Goal: Task Accomplishment & Management: Manage account settings

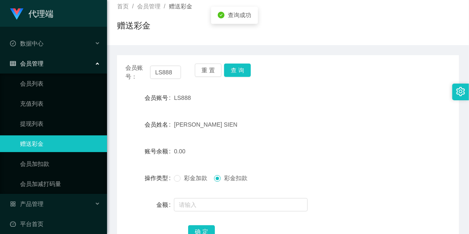
scroll to position [68, 0]
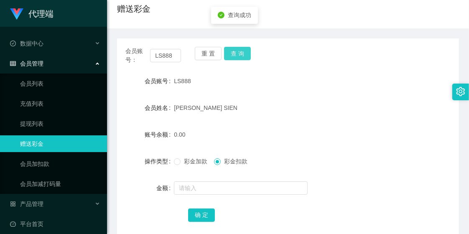
click at [235, 54] on button "查 询" at bounding box center [237, 53] width 27 height 13
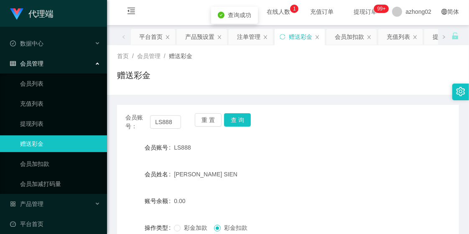
scroll to position [0, 0]
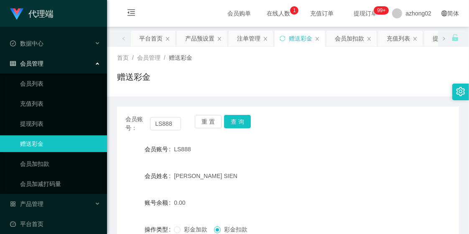
drag, startPoint x: 296, startPoint y: 67, endPoint x: 280, endPoint y: 60, distance: 17.2
click at [297, 66] on div "首页 / 会员管理 / 赠送彩金 / 赠送彩金" at bounding box center [288, 71] width 342 height 36
click at [327, 71] on div "赠送彩金" at bounding box center [288, 80] width 342 height 19
click at [358, 102] on div "会员账号： LS888 重 置 查 询 会员账号 LS888 会员姓名 [PERSON_NAME] SIEN 账号余额 0.00 操作类型 彩金加款 彩金扣款…" at bounding box center [288, 203] width 342 height 213
click at [349, 85] on div "赠送彩金" at bounding box center [288, 80] width 342 height 19
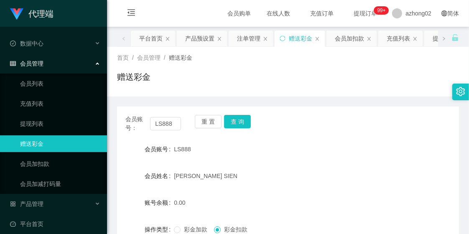
click at [347, 57] on div "首页 / 会员管理 / 赠送彩金 /" at bounding box center [288, 57] width 342 height 9
click at [323, 76] on div "赠送彩金" at bounding box center [288, 80] width 342 height 19
click at [392, 74] on div "赠送彩金" at bounding box center [288, 80] width 342 height 19
click at [345, 68] on div "首页 / 会员管理 / 赠送彩金 / 赠送彩金" at bounding box center [288, 71] width 342 height 36
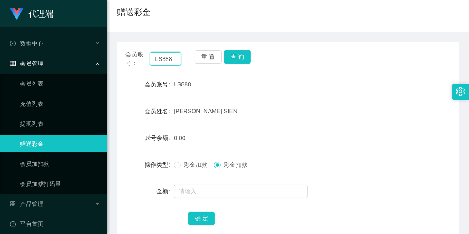
scroll to position [52, 0]
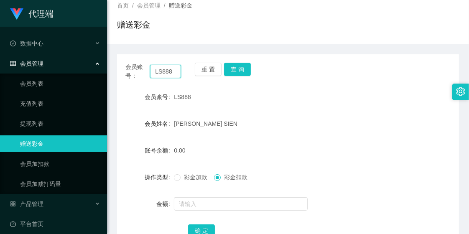
drag, startPoint x: 177, startPoint y: 6, endPoint x: 190, endPoint y: 43, distance: 39.3
click at [190, 42] on div "首页 / 会员管理 / 赠送彩金 / 赠送彩金 会员账号： LS888 重 置 查 询 会员账号 LS888 会员姓名 [PERSON_NAME] SIEN …" at bounding box center [288, 126] width 342 height 263
paste input "Rywin"
type input "Rywin"
click at [243, 70] on button "查 询" at bounding box center [237, 69] width 27 height 13
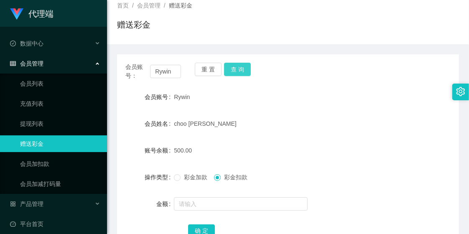
click at [239, 70] on button "查 询" at bounding box center [237, 69] width 27 height 13
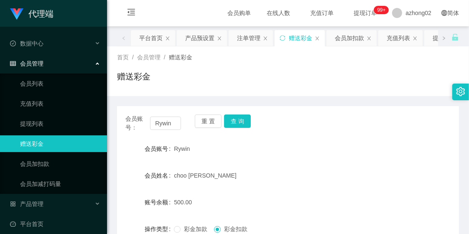
scroll to position [0, 0]
click at [205, 42] on div "产品预设置" at bounding box center [199, 39] width 29 height 16
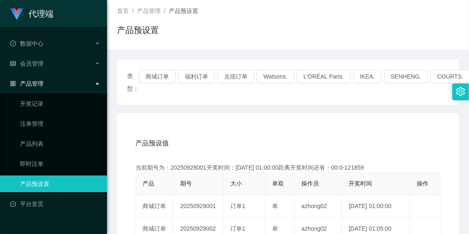
scroll to position [46, 0]
click at [156, 76] on button "商城订单" at bounding box center [157, 76] width 37 height 13
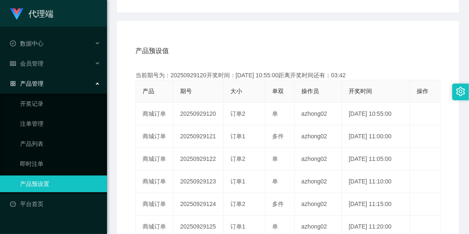
scroll to position [186, 0]
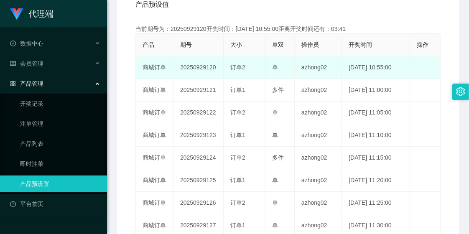
click at [203, 68] on td "20250929120" at bounding box center [198, 67] width 50 height 23
copy td "20250929120"
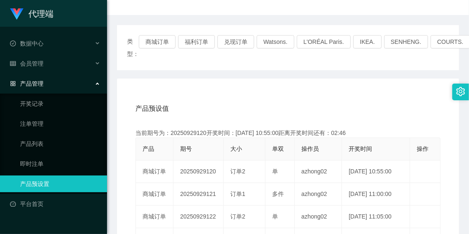
scroll to position [93, 0]
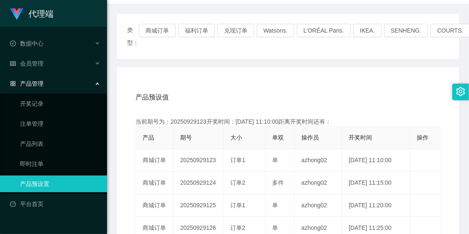
click at [235, 59] on div "类型： 商城订单 福利订单 兑现订单 Watsons. L'ORÉAL Paris. IKEA. [GEOGRAPHIC_DATA]. COURTS. 产品预…" at bounding box center [288, 213] width 342 height 398
click at [232, 101] on div "产品预设值 添加期号" at bounding box center [287, 97] width 305 height 23
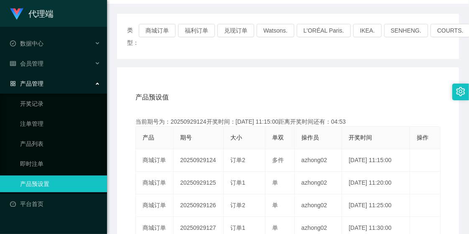
click at [368, 87] on div "产品预设值 添加期号" at bounding box center [287, 97] width 305 height 23
click at [230, 91] on div "产品预设值 添加期号" at bounding box center [287, 97] width 305 height 23
click at [375, 100] on div "产品预设值 添加期号" at bounding box center [287, 97] width 305 height 23
click at [325, 86] on div "产品预设值 添加期号" at bounding box center [287, 97] width 305 height 23
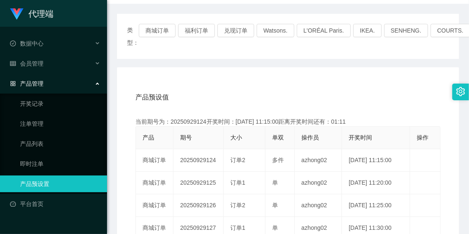
click at [347, 94] on div "产品预设值 添加期号" at bounding box center [287, 97] width 305 height 23
click at [284, 59] on div "类型： 商城订单 福利订单 兑现订单 Watsons. L'ORÉAL Paris. IKEA. [GEOGRAPHIC_DATA]. COURTS." at bounding box center [288, 36] width 342 height 45
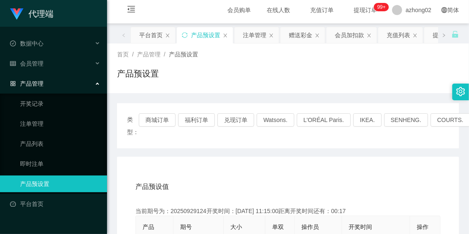
scroll to position [0, 0]
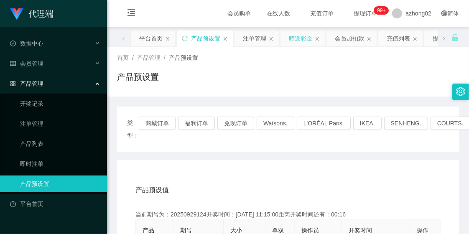
click at [299, 38] on div "赠送彩金" at bounding box center [300, 39] width 23 height 16
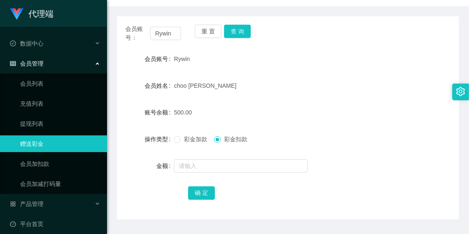
scroll to position [93, 0]
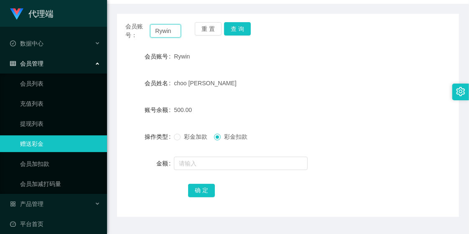
drag, startPoint x: 154, startPoint y: 31, endPoint x: 186, endPoint y: 31, distance: 31.8
click at [186, 31] on div "会员账号： Rywin 重 置 查 询" at bounding box center [288, 31] width 342 height 18
click at [388, 39] on div "会员账号： Rywin 重 置 查 询" at bounding box center [288, 31] width 342 height 18
click at [301, 60] on div "Rywin" at bounding box center [273, 56] width 199 height 17
click at [407, 107] on div "账号余额 500.00" at bounding box center [288, 110] width 342 height 17
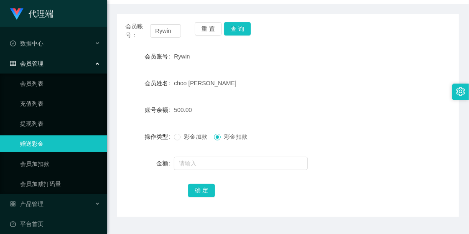
click at [290, 13] on div "会员账号： Rywin 重 置 查 询 会员账号 Rywin 会员姓名 choo chee wei 账号余额 500.00 操作类型 彩金加款 彩金扣款 金额…" at bounding box center [288, 110] width 342 height 213
click at [358, 65] on form "会员账号 Rywin 会员姓名 [PERSON_NAME] 账号余额 500.00 操作类型 彩金加款 彩金扣款 金额 确 定" at bounding box center [288, 123] width 342 height 150
click at [243, 25] on button "查 询" at bounding box center [237, 28] width 27 height 13
click at [161, 31] on input "Rywin" at bounding box center [165, 30] width 31 height 13
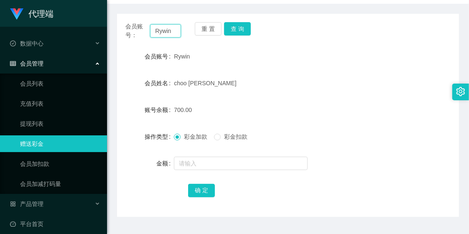
click at [161, 31] on input "Rywin" at bounding box center [165, 30] width 31 height 13
click at [316, 69] on form "会员账号 Rywin 会员姓名 [PERSON_NAME] 账号余额 700.00 操作类型 彩金加款 彩金扣款 金额 确 定" at bounding box center [288, 123] width 342 height 150
click at [327, 101] on form "会员账号 Rywin 会员姓名 [PERSON_NAME] 账号余额 700.00 操作类型 彩金加款 彩金扣款 金额 确 定" at bounding box center [288, 123] width 342 height 150
click at [321, 26] on div "会员账号： Rywin 重 置 查 询" at bounding box center [288, 31] width 342 height 18
click at [316, 43] on div "会员账号： Rywin 重 置 查 询 会员账号 Rywin 会员姓名 choo chee wei 账号余额 700.00 操作类型 彩金加款 彩金扣款 金额…" at bounding box center [288, 115] width 342 height 203
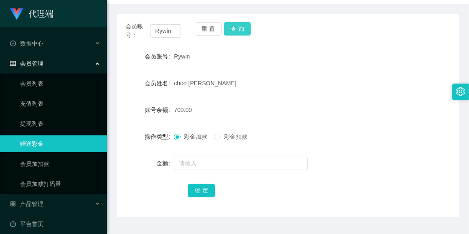
click at [237, 25] on button "查 询" at bounding box center [237, 28] width 27 height 13
click at [236, 28] on button "查 询" at bounding box center [237, 28] width 27 height 13
click at [341, 39] on div "会员账号： Rywin 重 置 查 询" at bounding box center [288, 31] width 342 height 18
click at [241, 29] on button "查 询" at bounding box center [237, 28] width 27 height 13
click at [299, 31] on div "会员账号： Rywin 重 置 查 询" at bounding box center [288, 31] width 342 height 18
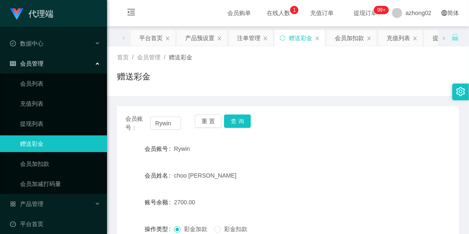
scroll to position [0, 0]
click at [204, 41] on div "产品预设置" at bounding box center [199, 39] width 29 height 16
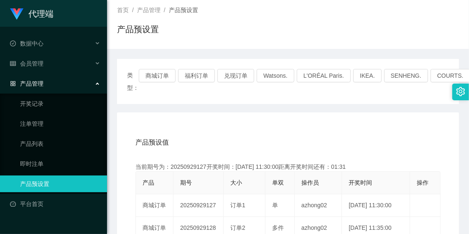
scroll to position [93, 0]
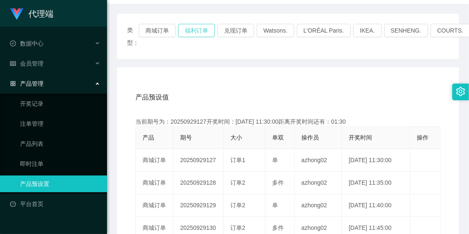
click at [200, 32] on button "福利订单" at bounding box center [196, 30] width 37 height 13
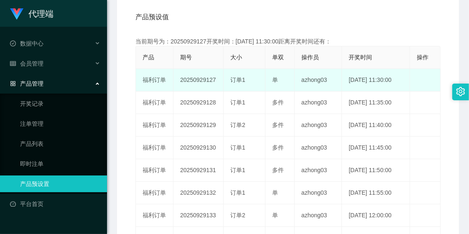
scroll to position [186, 0]
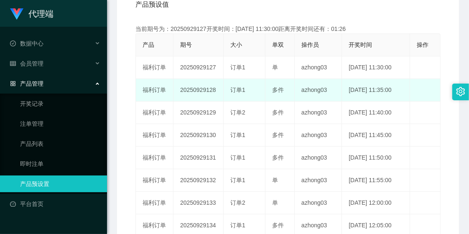
click at [201, 88] on td "20250929128" at bounding box center [198, 90] width 50 height 23
copy td "20250929128"
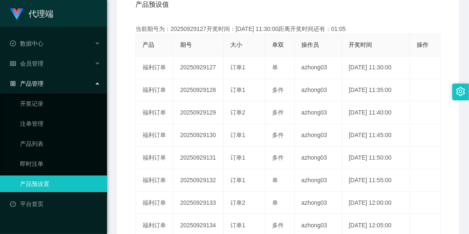
click at [260, 5] on div "产品预设值 添加期号" at bounding box center [287, 4] width 305 height 23
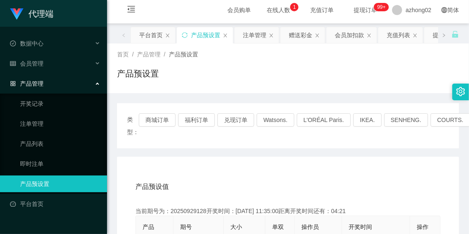
scroll to position [0, 0]
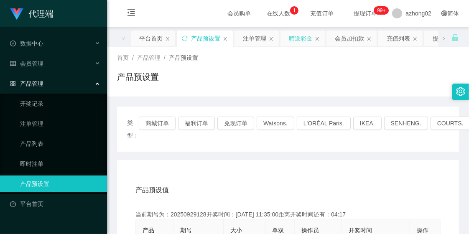
click at [298, 41] on div "赠送彩金" at bounding box center [300, 39] width 23 height 16
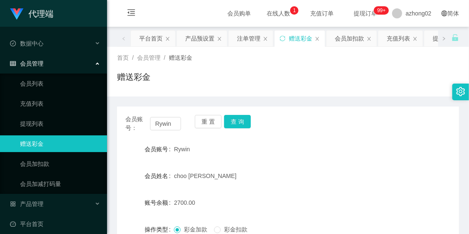
scroll to position [46, 0]
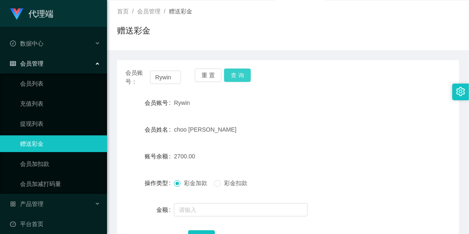
click at [243, 79] on button "查 询" at bounding box center [237, 75] width 27 height 13
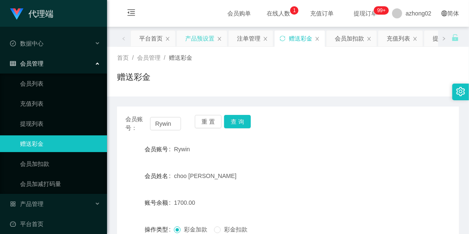
click at [199, 40] on div "产品预设置" at bounding box center [199, 39] width 29 height 16
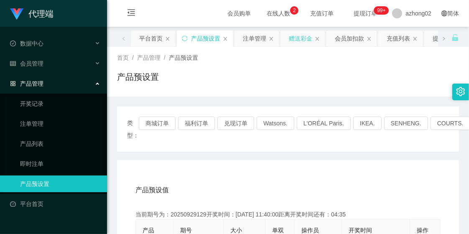
click at [302, 38] on div "赠送彩金" at bounding box center [300, 39] width 23 height 16
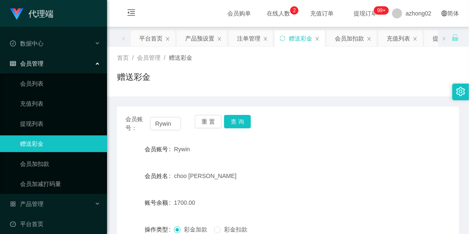
scroll to position [93, 0]
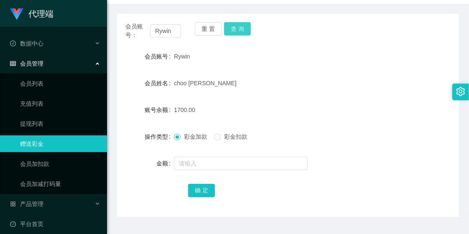
click at [241, 26] on button "查 询" at bounding box center [237, 28] width 27 height 13
click at [310, 42] on div "会员账号： Rywin 重 置 查 询 会员账号 Rywin 会员姓名 choo chee wei 账号余额 3700.00 操作类型 彩金加款 彩金扣款 金…" at bounding box center [288, 115] width 342 height 203
click at [382, 47] on div "会员账号： Rywin 重 置 查 询 会员账号 Rywin 会员姓名 choo chee wei 账号余额 3700.00 操作类型 彩金加款 彩金扣款 金…" at bounding box center [288, 115] width 342 height 203
click at [408, 78] on div "会员姓名 [PERSON_NAME]" at bounding box center [288, 83] width 342 height 17
click at [349, 63] on div "Rywin" at bounding box center [273, 56] width 199 height 17
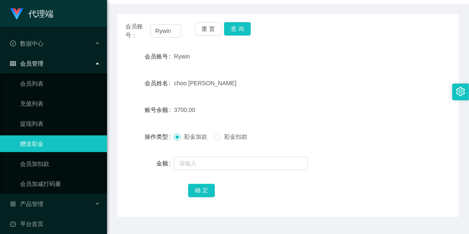
click at [374, 51] on div "会员账号 Rywin" at bounding box center [288, 56] width 342 height 17
click at [337, 58] on div "Rywin" at bounding box center [273, 56] width 199 height 17
click at [298, 36] on div "会员账号： Rywin 重 置 查 询" at bounding box center [288, 31] width 342 height 18
click at [310, 35] on div "会员账号： Rywin 重 置 查 询" at bounding box center [288, 31] width 342 height 18
click at [316, 64] on div "Rywin" at bounding box center [273, 56] width 199 height 17
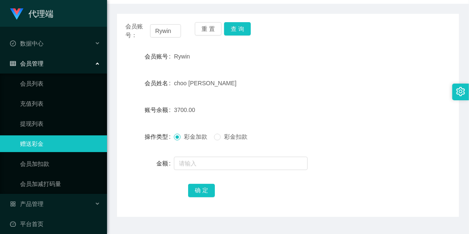
click at [303, 57] on div "Rywin" at bounding box center [273, 56] width 199 height 17
click at [381, 61] on div "会员账号 Rywin" at bounding box center [288, 56] width 342 height 17
click at [300, 35] on div "会员账号： Rywin 重 置 查 询" at bounding box center [288, 31] width 342 height 18
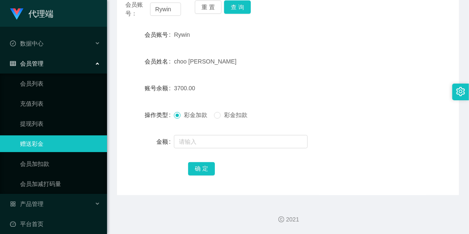
click at [347, 32] on div "Rywin" at bounding box center [273, 34] width 199 height 17
click at [300, 46] on form "会员账号 Rywin 会员姓名 [PERSON_NAME] 账号余额 3700.00 操作类型 彩金加款 彩金扣款 金额 确 定" at bounding box center [288, 101] width 342 height 150
drag, startPoint x: 153, startPoint y: 9, endPoint x: 183, endPoint y: 14, distance: 30.0
click at [186, 11] on div "会员账号： Rywin 重 置 查 询" at bounding box center [288, 9] width 342 height 18
click at [336, 45] on form "会员账号 Rywin 会员姓名 [PERSON_NAME] 账号余额 3700.00 操作类型 彩金加款 彩金扣款 金额 确 定" at bounding box center [288, 101] width 342 height 150
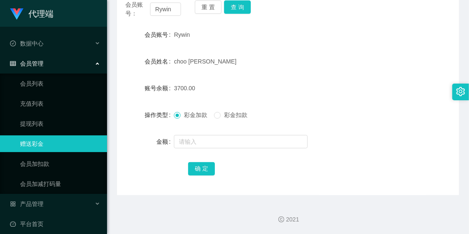
click at [339, 15] on div "会员账号： Rywin 重 置 查 询" at bounding box center [288, 9] width 342 height 18
click at [282, 43] on form "会员账号 Rywin 会员姓名 [PERSON_NAME] 账号余额 3700.00 操作类型 彩金加款 彩金扣款 金额 确 定" at bounding box center [288, 101] width 342 height 150
click at [321, 20] on div "会员账号： Rywin 重 置 查 询 会员账号 Rywin 会员姓名 choo chee wei 账号余额 3700.00 操作类型 彩金加款 彩金扣款 金…" at bounding box center [288, 93] width 342 height 203
click at [282, 44] on form "会员账号 Rywin 会员姓名 [PERSON_NAME] 账号余额 3700.00 操作类型 彩金加款 彩金扣款 金额 确 定" at bounding box center [288, 101] width 342 height 150
click at [359, 77] on form "会员账号 Rywin 会员姓名 [PERSON_NAME] 账号余额 3700.00 操作类型 彩金加款 彩金扣款 金额 确 定" at bounding box center [288, 101] width 342 height 150
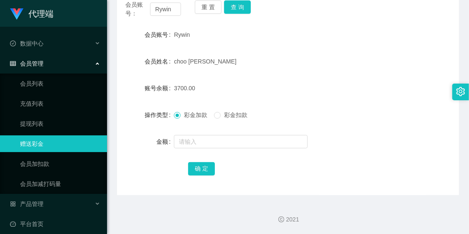
click at [176, 35] on span "Rywin" at bounding box center [182, 34] width 16 height 7
copy span "Rywin"
click at [307, 21] on div "会员账号： Rywin 重 置 查 询 会员账号 Rywin 会员姓名 choo chee wei 账号余额 3700.00 操作类型 彩金加款 彩金扣款 金…" at bounding box center [288, 93] width 342 height 203
click at [374, 99] on form "会员账号 Rywin 会员姓名 [PERSON_NAME] 账号余额 3700.00 操作类型 彩金加款 彩金扣款 金额 确 定" at bounding box center [288, 101] width 342 height 150
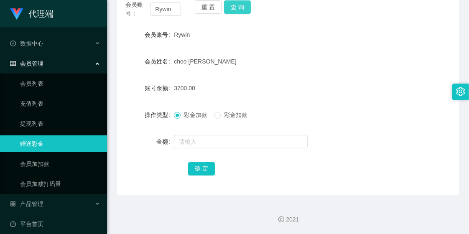
click at [239, 7] on button "查 询" at bounding box center [237, 6] width 27 height 13
click at [308, 38] on div "Rywin" at bounding box center [273, 34] width 199 height 17
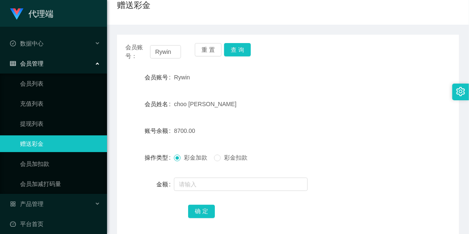
scroll to position [0, 0]
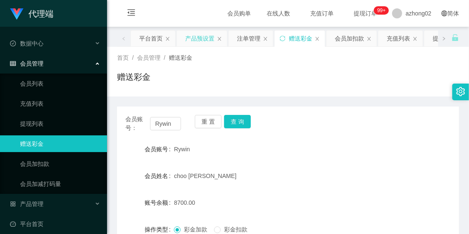
click at [198, 41] on div "产品预设置" at bounding box center [199, 39] width 29 height 16
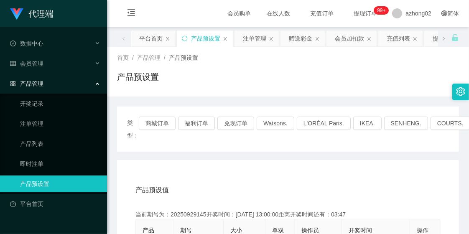
scroll to position [93, 0]
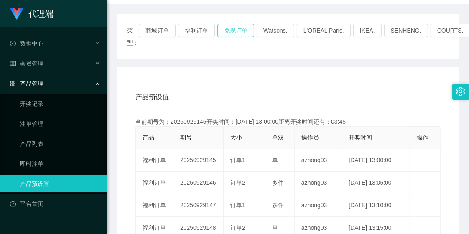
click at [238, 29] on button "兑现订单" at bounding box center [235, 30] width 37 height 13
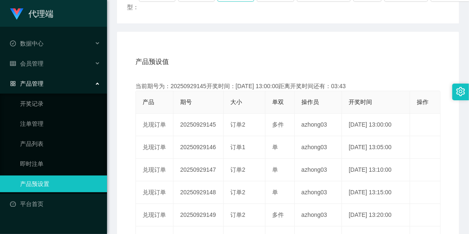
scroll to position [139, 0]
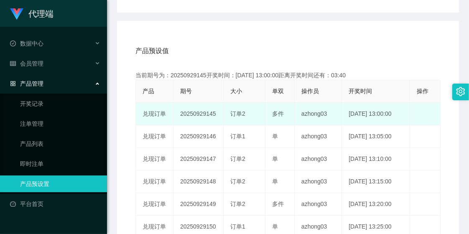
click at [194, 113] on td "20250929145" at bounding box center [198, 114] width 50 height 23
drag, startPoint x: 194, startPoint y: 113, endPoint x: 208, endPoint y: 120, distance: 15.3
click at [208, 120] on td "20250929145" at bounding box center [198, 114] width 50 height 23
click at [207, 115] on td "20250929145" at bounding box center [198, 114] width 50 height 23
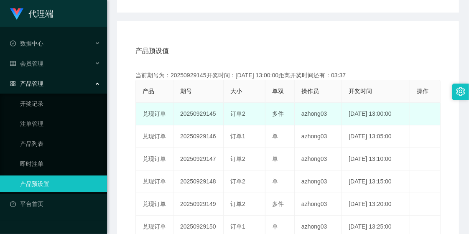
click at [207, 115] on td "20250929145" at bounding box center [198, 114] width 50 height 23
copy td "20250929145"
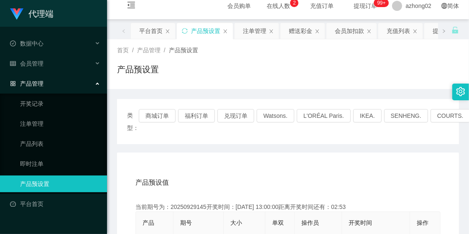
scroll to position [0, 0]
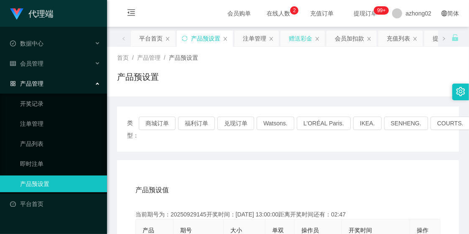
click at [299, 43] on div "赠送彩金" at bounding box center [300, 39] width 23 height 16
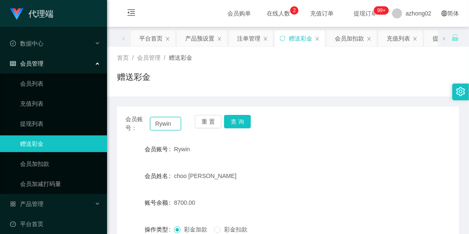
drag, startPoint x: 153, startPoint y: 123, endPoint x: 179, endPoint y: 125, distance: 26.4
click at [179, 125] on input "Rywin" at bounding box center [165, 123] width 31 height 13
click at [251, 34] on div "注单管理" at bounding box center [248, 39] width 23 height 16
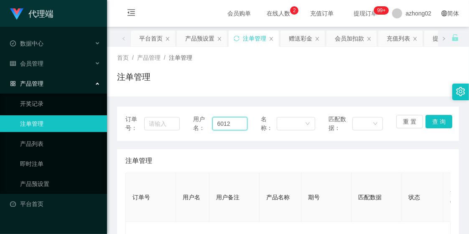
drag, startPoint x: 232, startPoint y: 123, endPoint x: 192, endPoint y: 120, distance: 39.5
click at [193, 120] on div "用户名： 6012" at bounding box center [220, 124] width 54 height 18
paste input "Rywin"
type input "Rywin"
click at [433, 122] on button "查 询" at bounding box center [438, 121] width 27 height 13
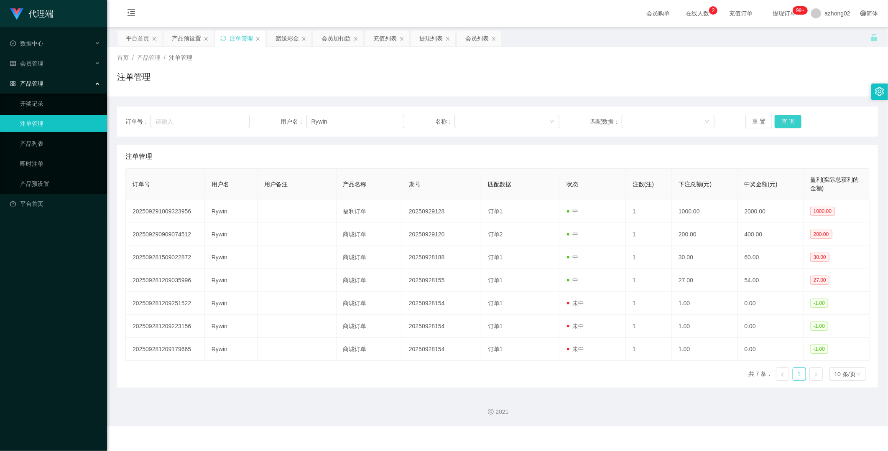
click at [469, 121] on button "查 询" at bounding box center [787, 121] width 27 height 13
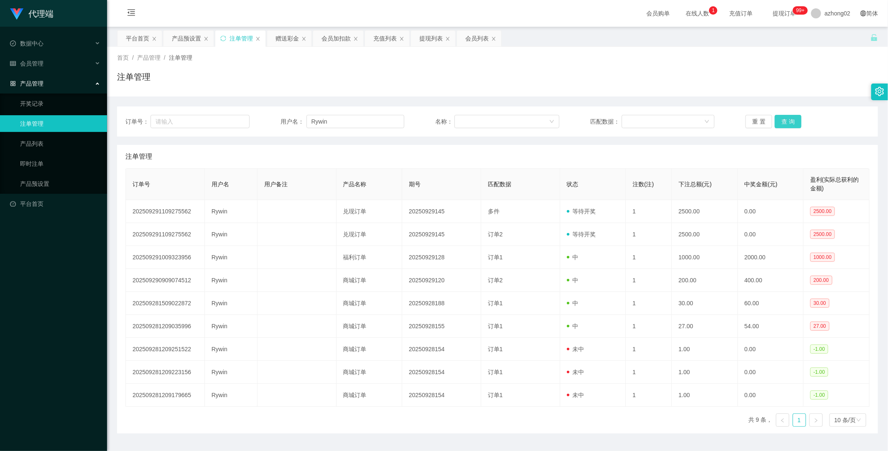
click at [469, 121] on button "查 询" at bounding box center [787, 121] width 27 height 13
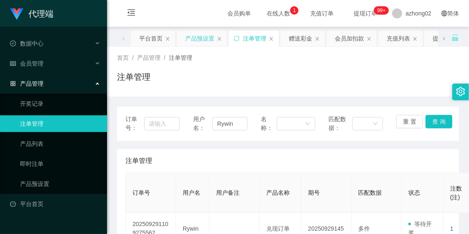
click at [198, 41] on div "产品预设置" at bounding box center [199, 39] width 29 height 16
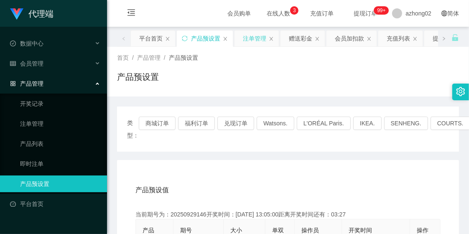
click at [251, 39] on div "注单管理" at bounding box center [254, 39] width 23 height 16
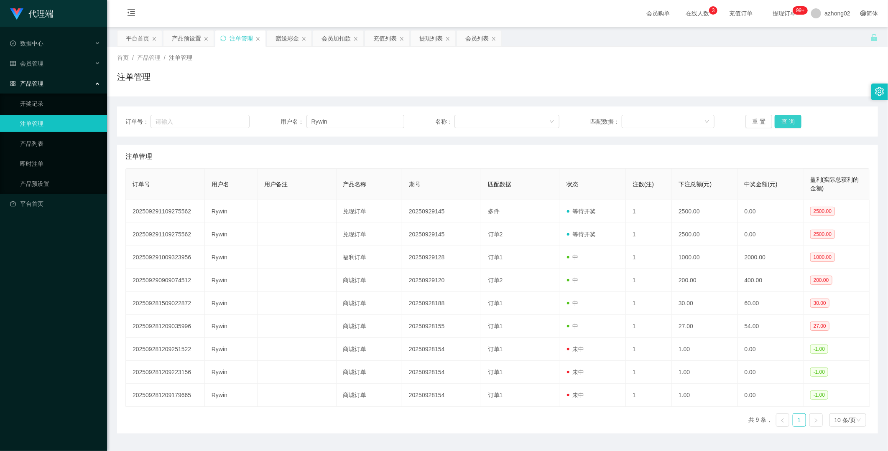
click at [469, 120] on button "查 询" at bounding box center [787, 121] width 27 height 13
click at [469, 118] on button "查 询" at bounding box center [787, 121] width 27 height 13
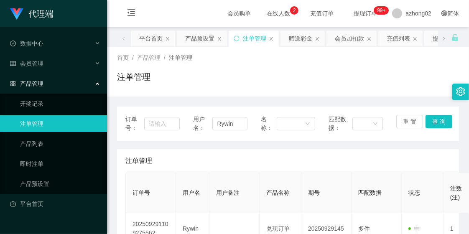
click at [341, 57] on div "首页 / 产品管理 / 注单管理 /" at bounding box center [288, 57] width 342 height 9
click at [216, 71] on div "注单管理" at bounding box center [288, 80] width 342 height 19
click at [319, 77] on div "注单管理" at bounding box center [288, 80] width 342 height 19
click at [282, 69] on div "首页 / 产品管理 / 注单管理 / 注单管理" at bounding box center [288, 71] width 342 height 36
click at [258, 72] on div "注单管理" at bounding box center [288, 80] width 342 height 19
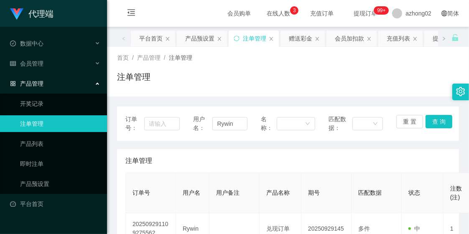
click at [288, 65] on div "首页 / 产品管理 / 注单管理 / 注单管理" at bounding box center [288, 71] width 342 height 36
click at [290, 68] on div "首页 / 产品管理 / 注单管理 / 注单管理" at bounding box center [288, 71] width 342 height 36
drag, startPoint x: 239, startPoint y: 125, endPoint x: 214, endPoint y: 122, distance: 24.8
click at [214, 122] on input "Rywin" at bounding box center [229, 123] width 35 height 13
click at [258, 59] on div "首页 / 产品管理 / 注单管理 /" at bounding box center [288, 57] width 342 height 9
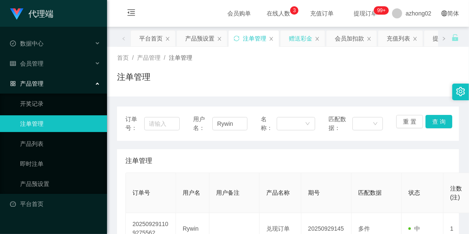
click at [301, 41] on div "赠送彩金" at bounding box center [300, 39] width 23 height 16
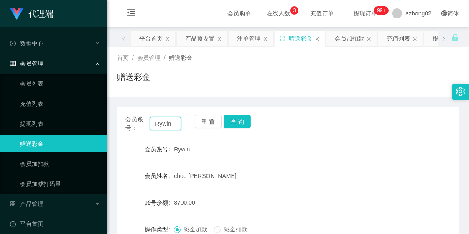
drag, startPoint x: 152, startPoint y: 123, endPoint x: 183, endPoint y: 127, distance: 31.6
click at [183, 127] on div "会员账号： Rywin 重 置 查 询" at bounding box center [288, 124] width 342 height 18
click at [368, 74] on div "赠送彩金" at bounding box center [288, 80] width 342 height 19
click at [349, 41] on div "会员加扣款" at bounding box center [349, 39] width 29 height 16
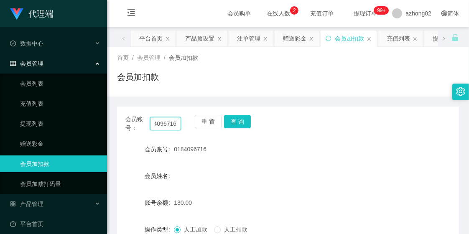
drag, startPoint x: 153, startPoint y: 123, endPoint x: 186, endPoint y: 127, distance: 33.2
click at [186, 127] on div "会员账号： 0184096716 重 置 查 询" at bounding box center [288, 124] width 342 height 18
paste input "chinkimchung"
type input "chinkimchung"
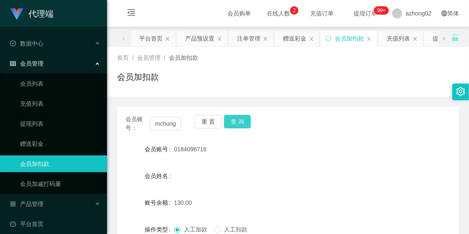
scroll to position [0, 0]
click at [237, 127] on button "查 询" at bounding box center [237, 121] width 27 height 13
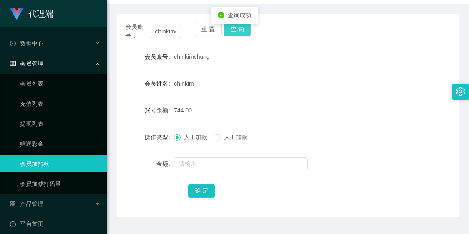
scroll to position [93, 0]
click at [242, 28] on button "查 询" at bounding box center [237, 28] width 27 height 13
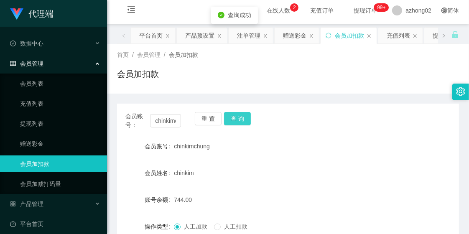
scroll to position [0, 0]
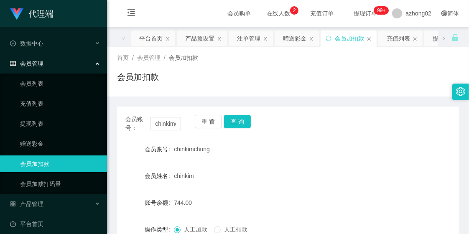
click at [354, 41] on div "会员加扣款" at bounding box center [349, 39] width 29 height 16
click at [393, 37] on div "充值列表" at bounding box center [398, 39] width 23 height 16
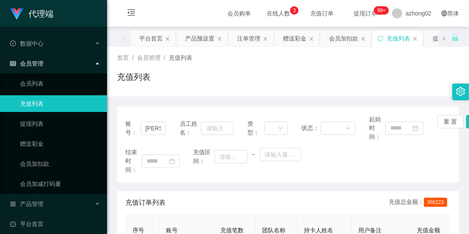
click at [442, 38] on icon "图标: right" at bounding box center [444, 38] width 4 height 4
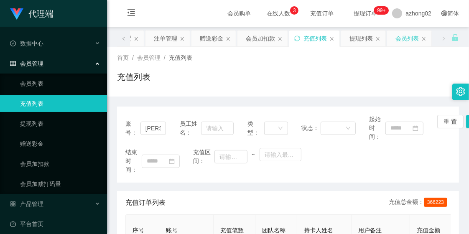
click at [405, 41] on div "会员列表" at bounding box center [406, 39] width 23 height 16
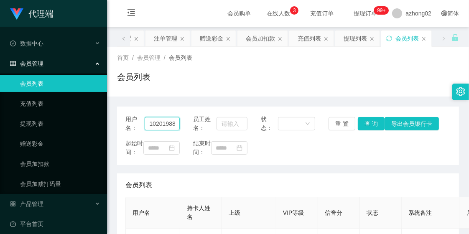
scroll to position [0, 0]
drag, startPoint x: 148, startPoint y: 126, endPoint x: 184, endPoint y: 125, distance: 36.0
click at [184, 125] on div "用户名： 10201988 员工姓名： 状态： 重 置 查 询 导出会员银行卡" at bounding box center [287, 124] width 325 height 18
paste input "chinkimchung"
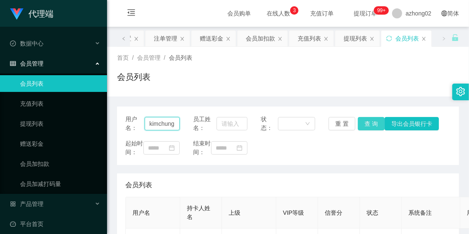
type input "chinkimchung"
click at [366, 122] on button "查 询" at bounding box center [371, 123] width 27 height 13
click at [220, 40] on div "赠送彩金" at bounding box center [211, 39] width 23 height 16
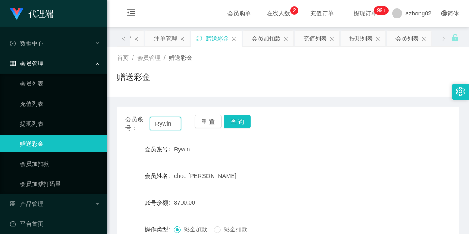
drag, startPoint x: 153, startPoint y: 121, endPoint x: 182, endPoint y: 127, distance: 29.4
click at [182, 127] on div "会员账号： Rywin 重 置 查 询" at bounding box center [288, 124] width 342 height 18
click at [318, 42] on div "充值列表" at bounding box center [314, 39] width 23 height 16
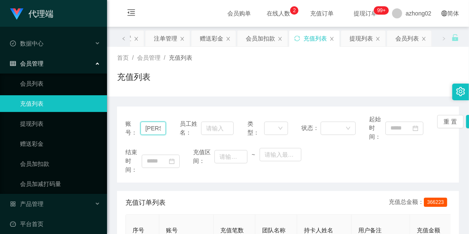
scroll to position [0, 5]
drag, startPoint x: 141, startPoint y: 129, endPoint x: 171, endPoint y: 132, distance: 29.9
click at [171, 132] on div "账号： [PERSON_NAME] 员工姓名： 类型： 状态： 起始时间： 重 置 查 询" at bounding box center [287, 128] width 325 height 26
paste input "Rywin"
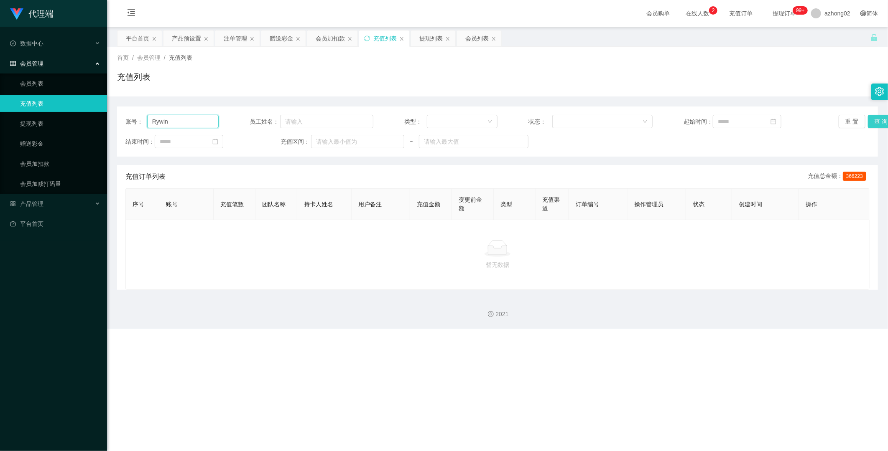
type input "Rywin"
click at [469, 123] on button "查 询" at bounding box center [881, 121] width 27 height 13
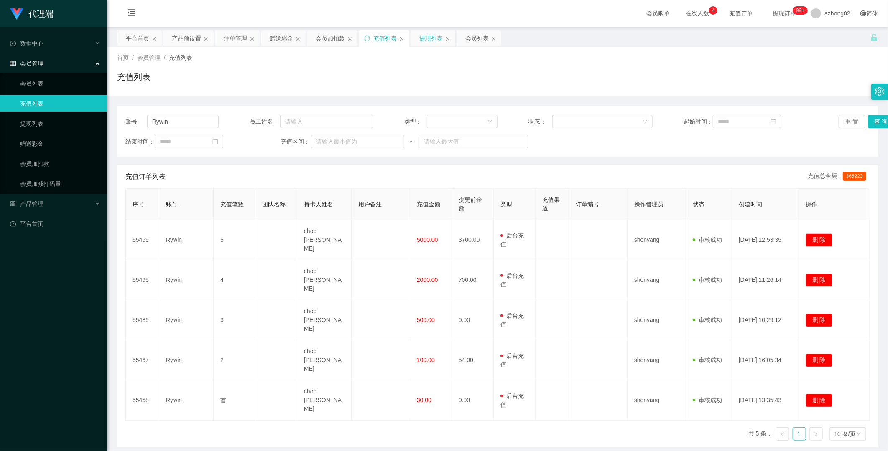
click at [431, 43] on div "提现列表" at bounding box center [430, 39] width 23 height 16
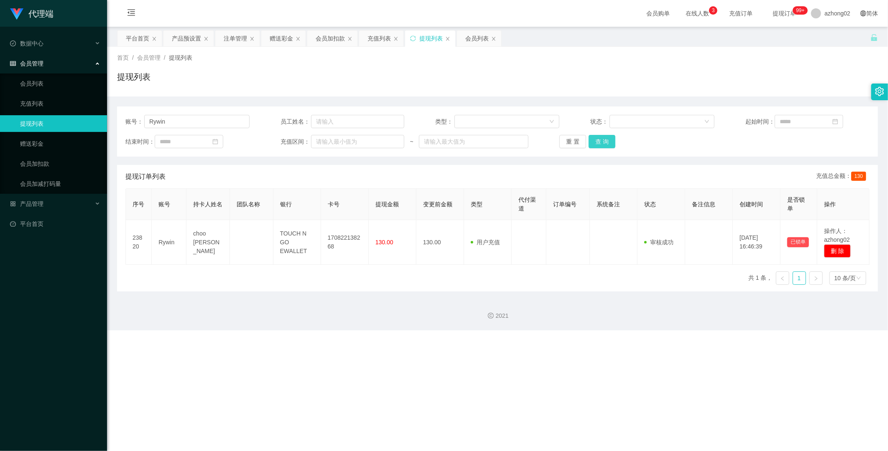
click at [469, 141] on button "查 询" at bounding box center [601, 141] width 27 height 13
click at [469, 40] on div "会员列表" at bounding box center [476, 39] width 23 height 16
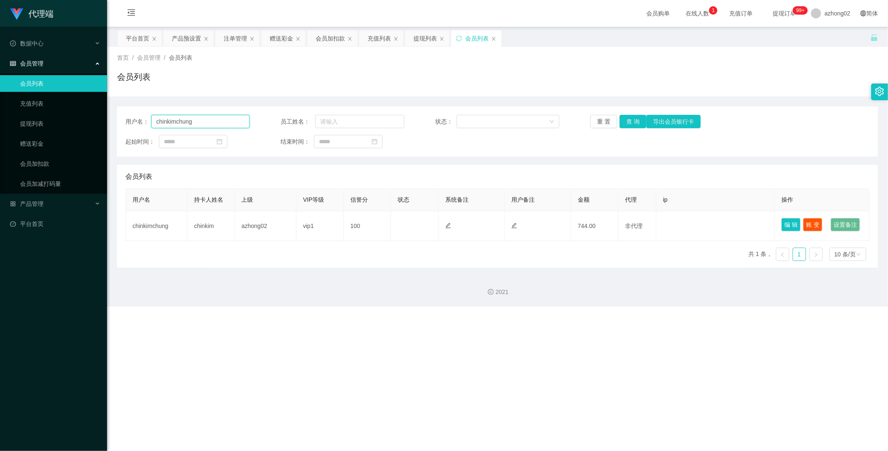
drag, startPoint x: 201, startPoint y: 123, endPoint x: 150, endPoint y: 115, distance: 51.5
click at [150, 115] on div "用户名： chinkimchung" at bounding box center [187, 121] width 124 height 13
paste input "Rywin"
type input "Rywin"
click at [469, 119] on button "查 询" at bounding box center [632, 121] width 27 height 13
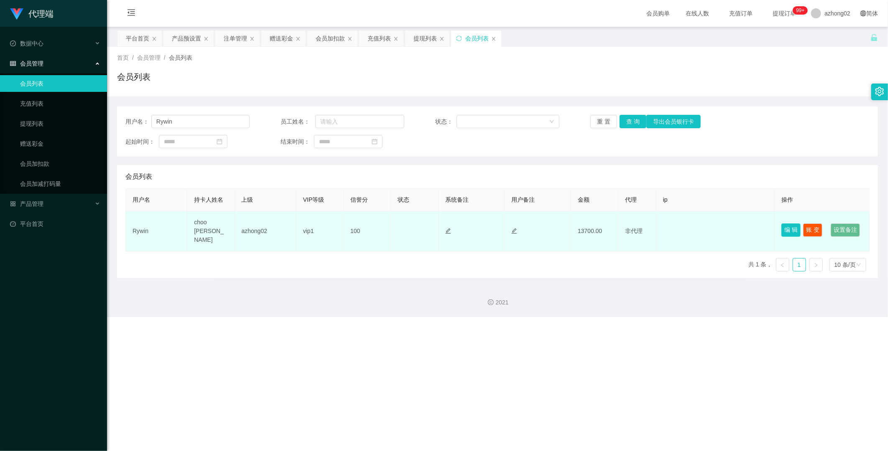
click at [469, 224] on button "编 辑" at bounding box center [790, 230] width 19 height 13
type input "Rywin"
type input "choo [PERSON_NAME]"
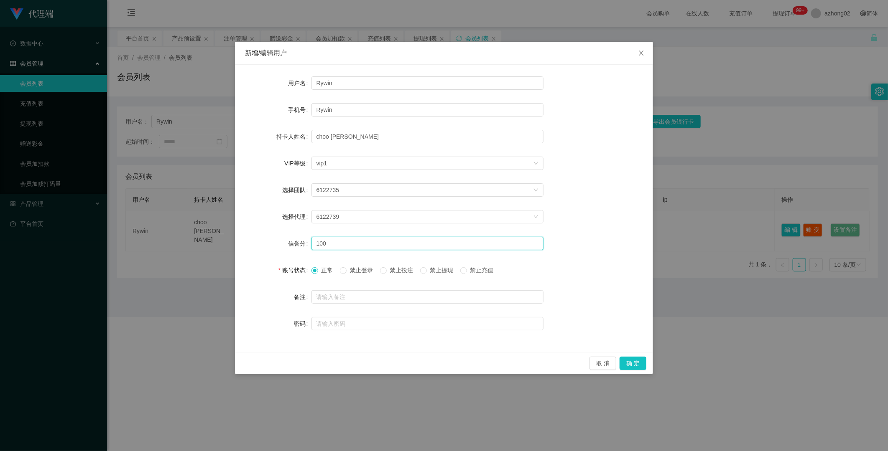
click at [326, 234] on input "100" at bounding box center [427, 243] width 232 height 13
type input "1"
type input "80"
click at [469, 234] on button "确 定" at bounding box center [632, 363] width 27 height 13
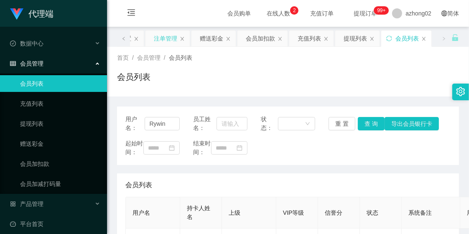
click at [166, 38] on div "注单管理" at bounding box center [165, 39] width 23 height 16
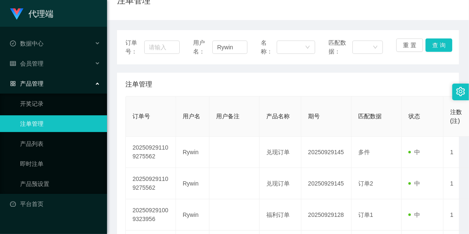
scroll to position [93, 0]
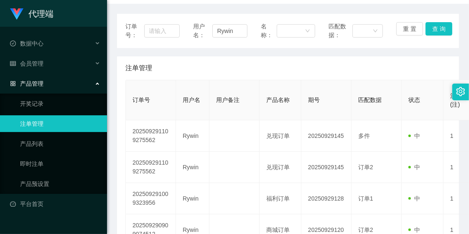
click at [251, 70] on div "注单管理" at bounding box center [287, 67] width 325 height 23
click at [251, 60] on div "注单管理" at bounding box center [287, 67] width 325 height 23
click at [234, 61] on div "注单管理" at bounding box center [287, 67] width 325 height 23
click at [222, 64] on div "注单管理" at bounding box center [287, 67] width 325 height 23
click at [248, 61] on div "注单管理" at bounding box center [287, 67] width 325 height 23
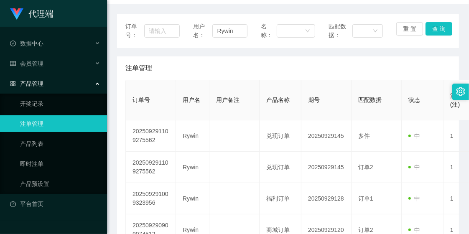
click at [385, 66] on div "注单管理" at bounding box center [287, 67] width 325 height 23
click at [237, 69] on div "注单管理" at bounding box center [287, 67] width 325 height 23
click at [388, 64] on div "注单管理" at bounding box center [287, 67] width 325 height 23
click at [269, 74] on div "注单管理" at bounding box center [287, 67] width 325 height 23
click at [230, 55] on div "订单号： 用户名： Rywin 名称： 匹配数据： 重 置 查 询 注单管理 订单号 用户名 用户备注 产品名称 期号 匹配数据 状态 注数(注) 下注总额(…" at bounding box center [288, 221] width 342 height 415
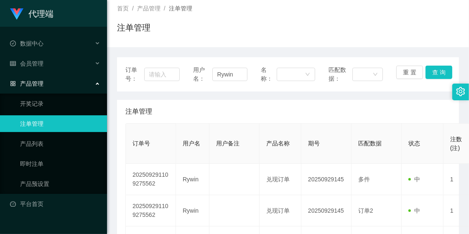
scroll to position [0, 0]
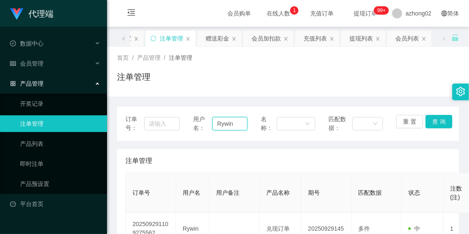
drag, startPoint x: 211, startPoint y: 125, endPoint x: 240, endPoint y: 124, distance: 29.7
click at [240, 124] on input "Rywin" at bounding box center [229, 123] width 35 height 13
click at [265, 60] on div "首页 / 产品管理 / 注单管理 /" at bounding box center [288, 57] width 342 height 9
click at [319, 64] on div "首页 / 产品管理 / 注单管理 / 注单管理" at bounding box center [288, 71] width 342 height 36
click at [234, 66] on div "首页 / 产品管理 / 注单管理 / 注单管理" at bounding box center [288, 71] width 342 height 36
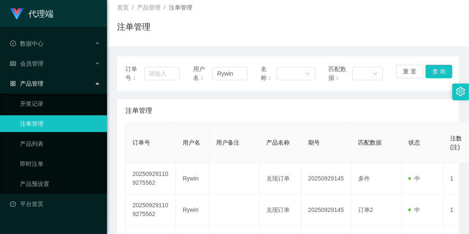
scroll to position [139, 0]
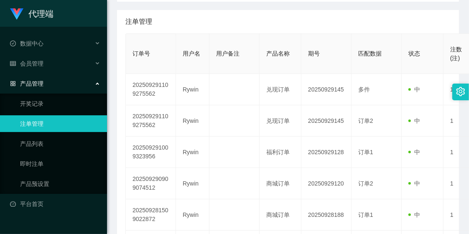
click at [272, 22] on div "注单管理" at bounding box center [287, 21] width 325 height 23
click at [252, 24] on div "注单管理" at bounding box center [287, 21] width 325 height 23
click at [382, 19] on div "注单管理" at bounding box center [287, 21] width 325 height 23
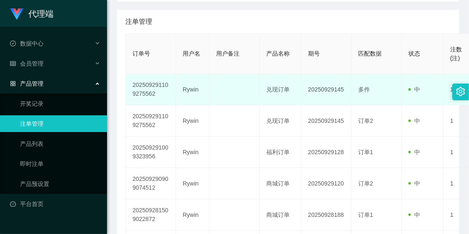
click at [182, 89] on td "Rywin" at bounding box center [192, 89] width 33 height 31
drag, startPoint x: 183, startPoint y: 89, endPoint x: 207, endPoint y: 94, distance: 24.3
click at [207, 94] on td "Rywin" at bounding box center [192, 89] width 33 height 31
copy td "Rywin"
click at [171, 97] on td "202509291109275562" at bounding box center [151, 89] width 50 height 31
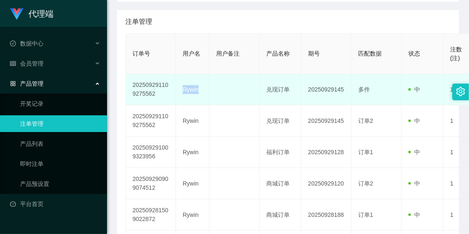
drag, startPoint x: 183, startPoint y: 90, endPoint x: 204, endPoint y: 92, distance: 21.0
click at [204, 92] on td "Rywin" at bounding box center [192, 89] width 33 height 31
copy td "Rywin"
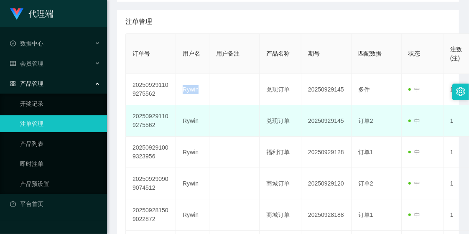
scroll to position [93, 0]
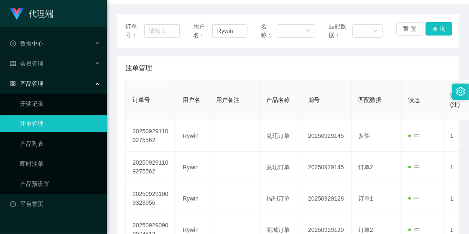
click at [432, 66] on div "注单管理" at bounding box center [287, 67] width 325 height 23
click at [365, 66] on div "注单管理" at bounding box center [287, 67] width 325 height 23
click at [373, 61] on div "注单管理" at bounding box center [287, 67] width 325 height 23
click at [362, 62] on div "注单管理" at bounding box center [287, 67] width 325 height 23
click at [394, 63] on div "注单管理" at bounding box center [287, 67] width 325 height 23
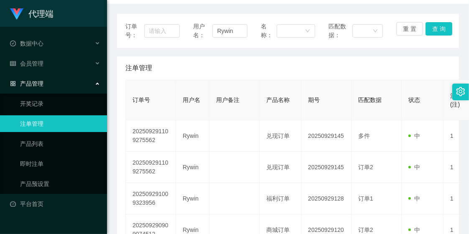
click at [382, 63] on div "注单管理" at bounding box center [287, 67] width 325 height 23
click at [404, 10] on div "订单号： 用户名： Rywin 名称： 匹配数据： 重 置 查 询 注单管理 订单号 用户名 用户备注 产品名称 期号 匹配数据 状态 注数(注) 下注总额(…" at bounding box center [288, 216] width 342 height 425
click at [403, 58] on div "注单管理" at bounding box center [287, 67] width 325 height 23
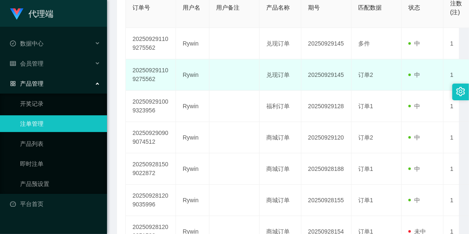
scroll to position [186, 0]
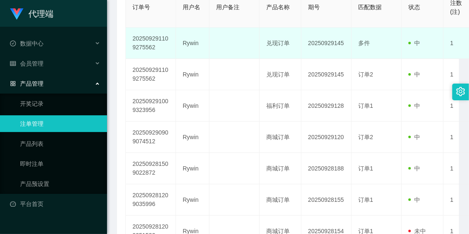
click at [191, 43] on td "Rywin" at bounding box center [192, 43] width 33 height 31
copy td "Rywin"
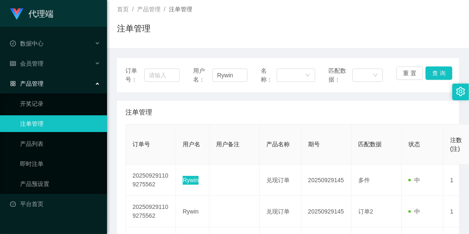
scroll to position [0, 0]
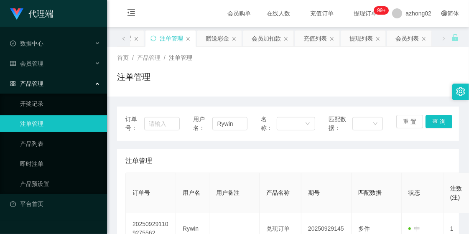
click at [293, 65] on div "首页 / 产品管理 / 注单管理 / 注单管理" at bounding box center [288, 71] width 342 height 36
click at [219, 41] on div "赠送彩金" at bounding box center [217, 39] width 23 height 16
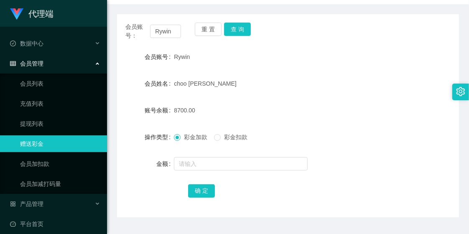
scroll to position [93, 0]
click at [243, 32] on button "查 询" at bounding box center [237, 28] width 27 height 13
click at [242, 31] on button "查 询" at bounding box center [237, 28] width 27 height 13
click at [341, 70] on form "会员账号 Rywin 会员姓名 [PERSON_NAME] 账号余额 13700.00 操作类型 彩金加款 彩金扣款 金额 确 定" at bounding box center [288, 123] width 342 height 150
click at [240, 28] on button "查 询" at bounding box center [237, 28] width 27 height 13
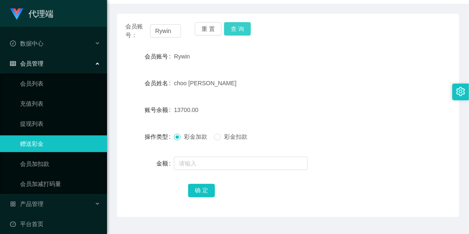
click at [237, 29] on button "查 询" at bounding box center [237, 28] width 27 height 13
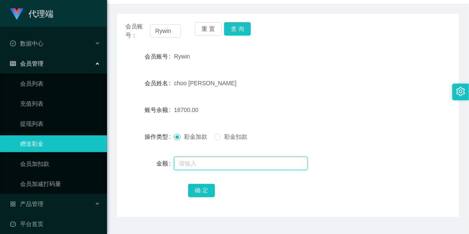
click at [191, 162] on input "text" at bounding box center [241, 163] width 134 height 13
type input "10000"
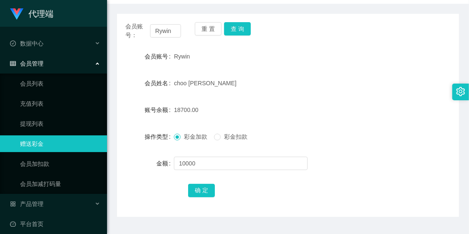
click at [312, 39] on div "会员账号： Rywin 重 置 查 询" at bounding box center [288, 31] width 342 height 18
click at [313, 39] on div "会员账号： Rywin 重 置 查 询" at bounding box center [288, 31] width 342 height 18
click at [195, 190] on button "确 定" at bounding box center [201, 190] width 27 height 13
click at [339, 32] on div "会员账号： Rywin 重 置 查 询" at bounding box center [288, 31] width 342 height 18
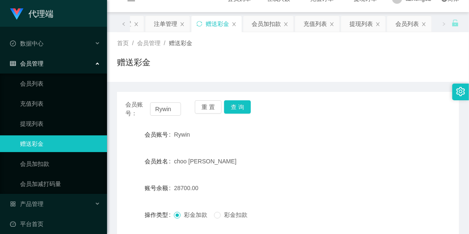
scroll to position [0, 0]
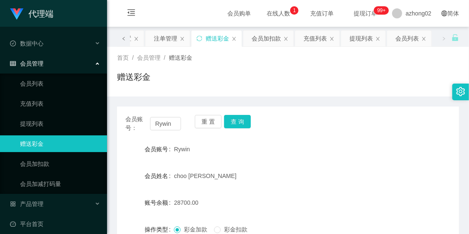
click at [120, 38] on span at bounding box center [123, 38] width 13 height 17
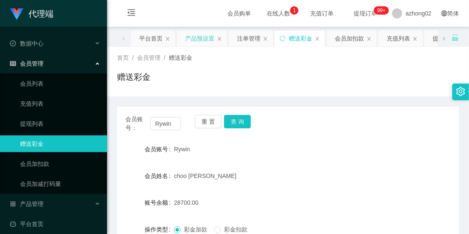
click at [204, 42] on div "产品预设置" at bounding box center [199, 39] width 29 height 16
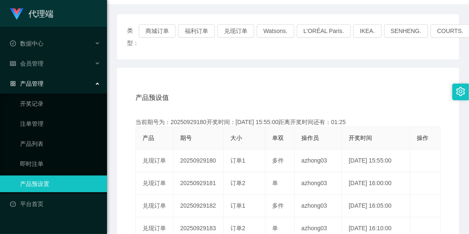
scroll to position [93, 0]
click at [199, 31] on button "福利订单" at bounding box center [196, 30] width 37 height 13
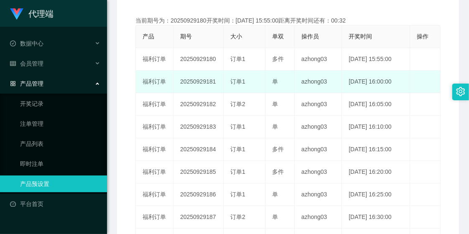
scroll to position [186, 0]
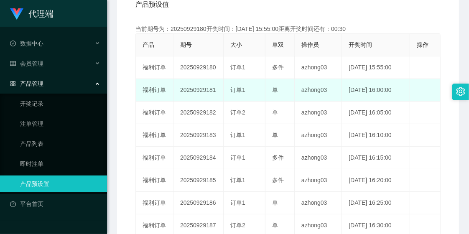
click at [200, 89] on td "20250929181" at bounding box center [198, 90] width 50 height 23
copy td "20250929181"
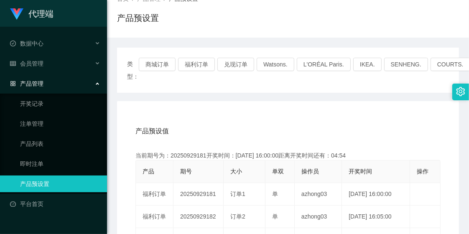
scroll to position [46, 0]
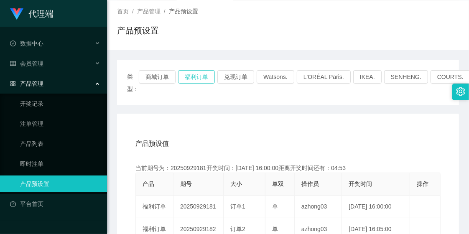
click at [199, 78] on button "福利订单" at bounding box center [196, 76] width 37 height 13
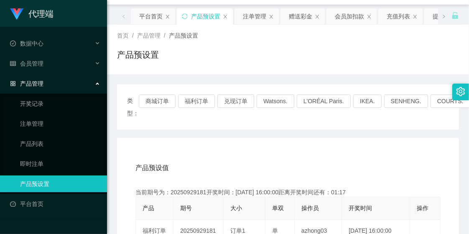
scroll to position [0, 0]
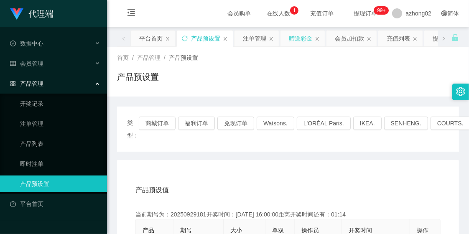
click at [303, 39] on div "赠送彩金" at bounding box center [300, 39] width 23 height 16
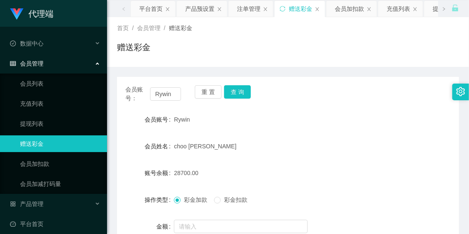
scroll to position [46, 0]
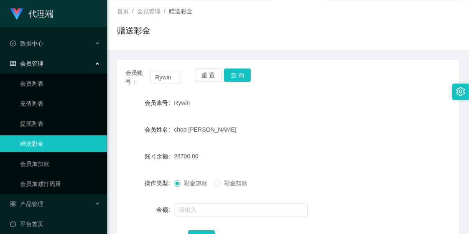
click at [297, 43] on div "赠送彩金" at bounding box center [288, 33] width 342 height 19
click at [245, 76] on button "查 询" at bounding box center [237, 75] width 27 height 13
click at [319, 77] on div "会员账号： Rywin 重 置 查 询" at bounding box center [288, 78] width 342 height 18
click at [362, 68] on div "会员账号： Rywin 重 置 查 询 会员账号 Rywin 会员姓名 choo chee wei 账号余额 22700.00 操作类型 彩金加款 彩金扣款 …" at bounding box center [288, 161] width 342 height 203
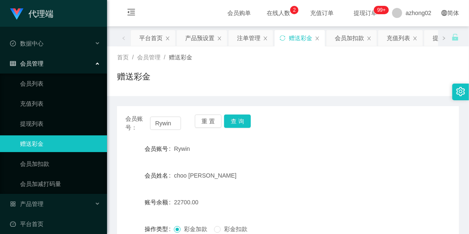
scroll to position [0, 0]
click at [202, 41] on div "产品预设置" at bounding box center [199, 39] width 29 height 16
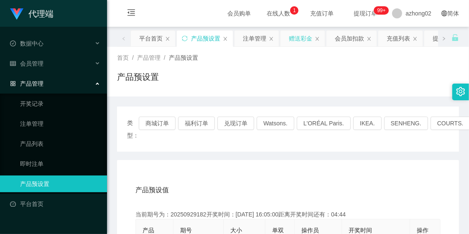
click at [306, 41] on div "赠送彩金" at bounding box center [300, 39] width 23 height 16
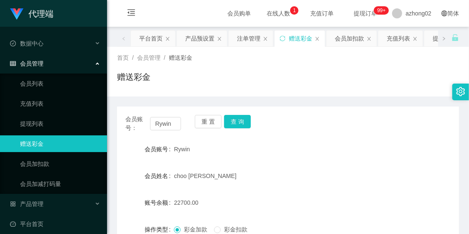
scroll to position [46, 0]
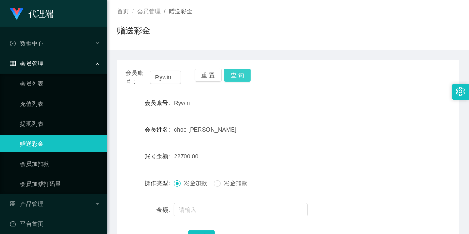
click at [235, 74] on button "查 询" at bounding box center [237, 75] width 27 height 13
click at [224, 17] on div "首页 / 会员管理 / 赠送彩金 / 赠送彩金" at bounding box center [288, 25] width 342 height 36
click at [247, 17] on div "首页 / 会员管理 / 赠送彩金 / 赠送彩金" at bounding box center [288, 25] width 342 height 36
click at [294, 33] on div "赠送彩金" at bounding box center [288, 33] width 342 height 19
